Goal: Navigation & Orientation: Go to known website

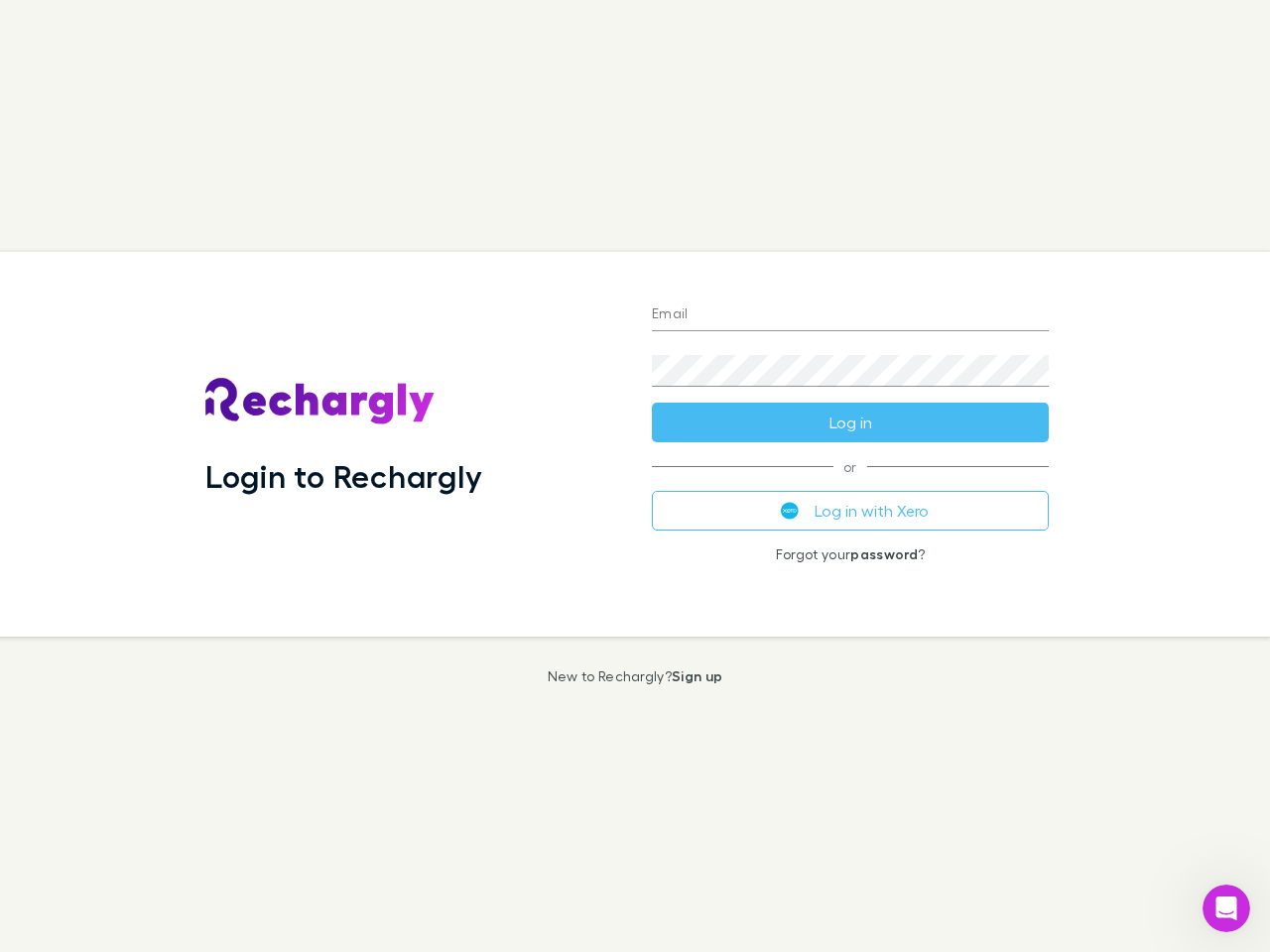
click at [635, 476] on div "Login to Rechargly" at bounding box center [413, 445] width 447 height 385
click at [850, 315] on input "Email" at bounding box center [850, 315] width 397 height 32
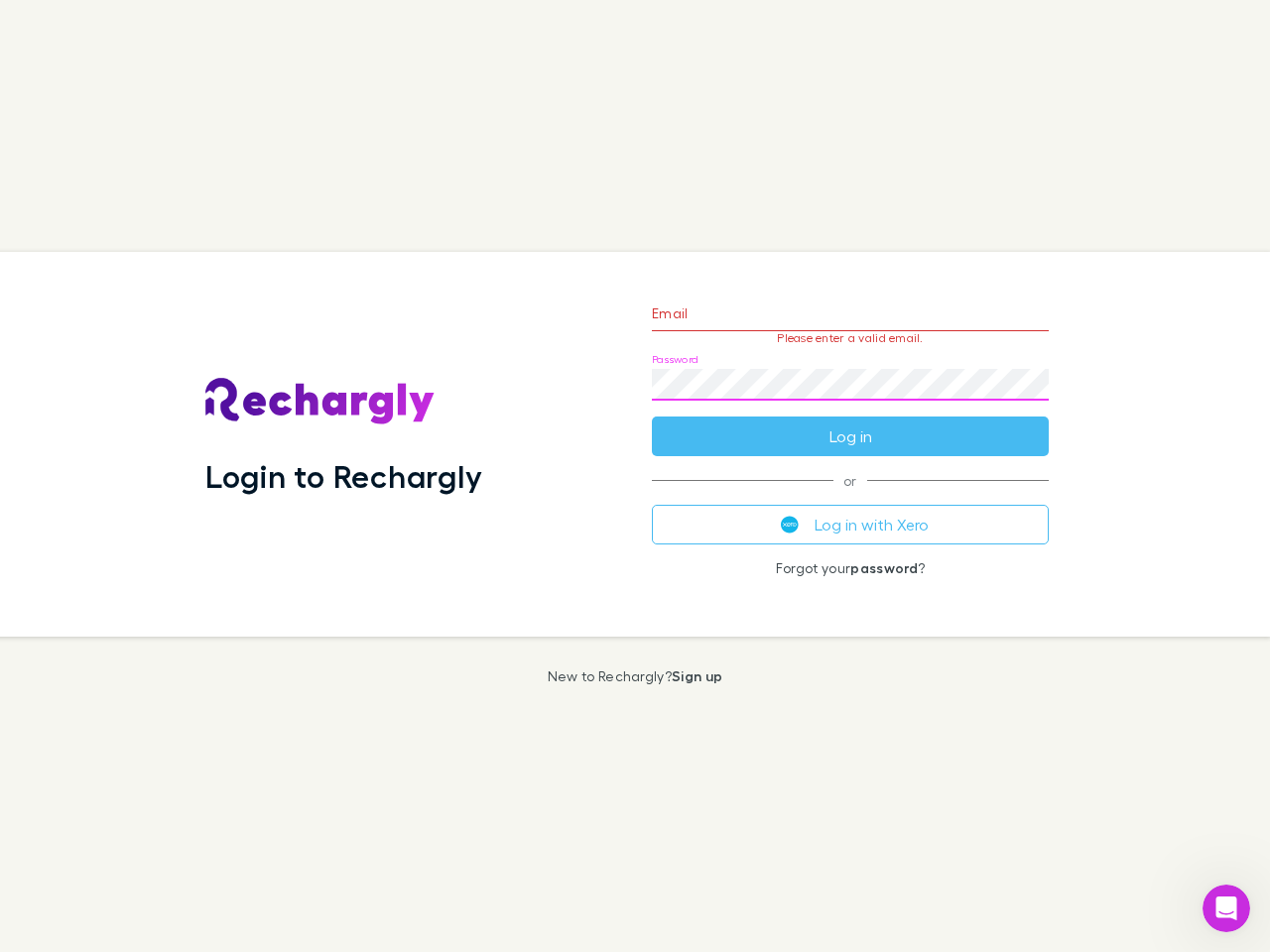
click at [850, 423] on form "Email Please enter a valid email. Password Log in" at bounding box center [850, 370] width 397 height 172
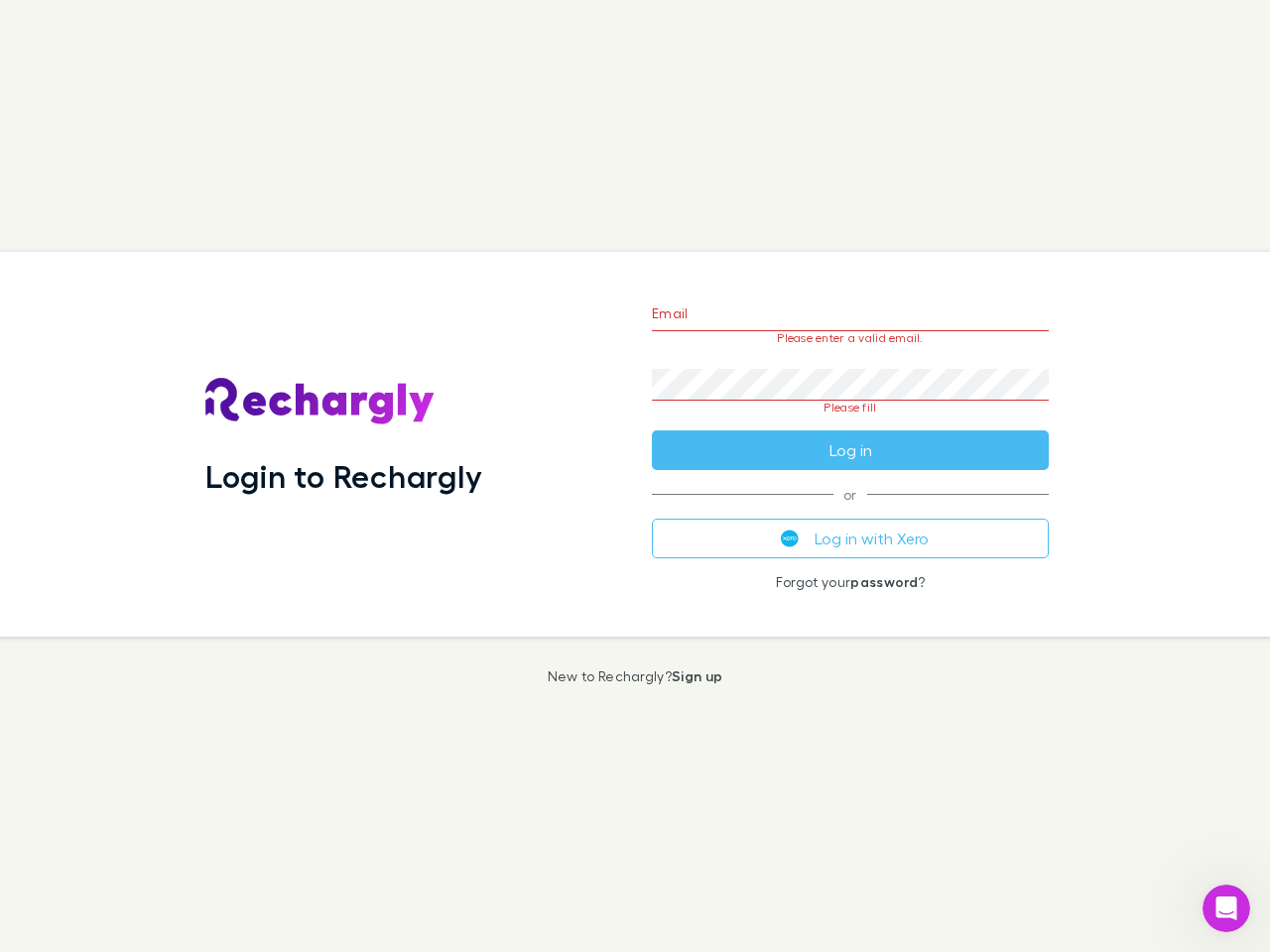
click at [850, 510] on div "Email Please enter a valid email. Password Please fill Log in or Log in with Xe…" at bounding box center [850, 445] width 429 height 385
click at [1226, 908] on icon "Open Intercom Messenger" at bounding box center [1226, 908] width 33 height 33
